Goal: Transaction & Acquisition: Purchase product/service

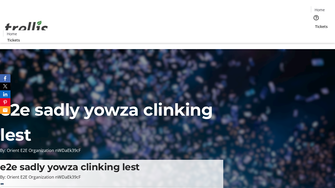
click at [315, 24] on span "Tickets" at bounding box center [321, 26] width 13 height 5
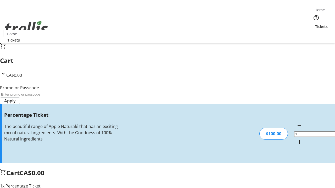
type input "FOO"
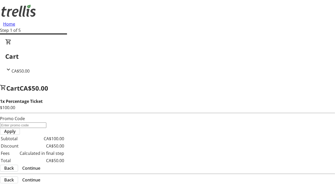
click at [40, 165] on span "Continue" at bounding box center [31, 168] width 18 height 6
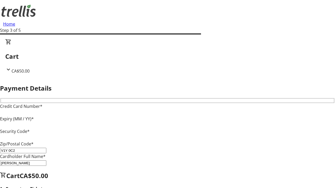
type input "V1Y 0C2"
